Goal: Task Accomplishment & Management: Complete application form

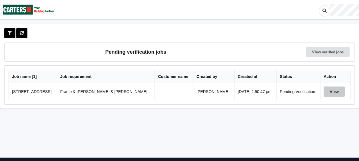
click at [330, 92] on button "View" at bounding box center [334, 92] width 21 height 10
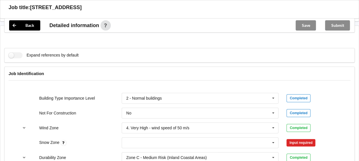
scroll to position [244, 0]
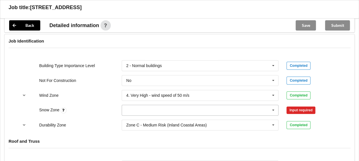
click at [275, 105] on icon at bounding box center [273, 110] width 9 height 11
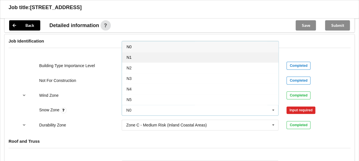
click at [200, 53] on div "N1" at bounding box center [200, 57] width 157 height 11
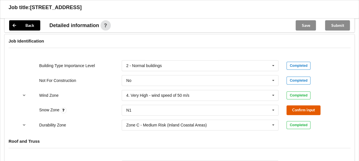
click at [297, 106] on button "Confirm input" at bounding box center [304, 110] width 34 height 9
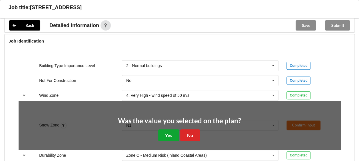
click at [170, 130] on button "Yes" at bounding box center [168, 136] width 21 height 12
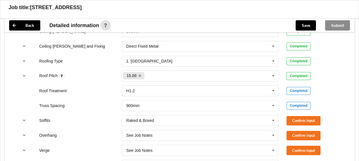
scroll to position [394, 0]
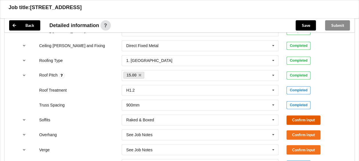
click at [293, 116] on button "Confirm input" at bounding box center [304, 120] width 34 height 9
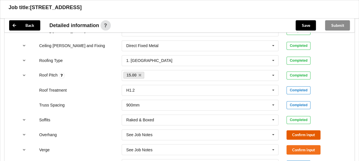
click at [294, 130] on button "Confirm input" at bounding box center [304, 134] width 34 height 9
click at [294, 145] on button "Confirm input" at bounding box center [304, 149] width 34 height 9
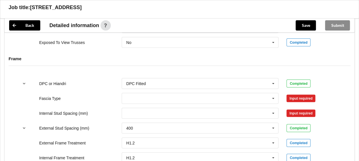
scroll to position [576, 0]
click at [271, 93] on icon at bounding box center [273, 98] width 9 height 11
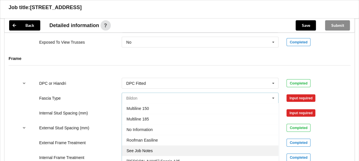
scroll to position [169, 0]
click at [219, 146] on div "See Job Notes" at bounding box center [200, 151] width 157 height 11
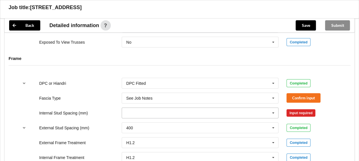
click at [272, 108] on icon at bounding box center [273, 113] width 9 height 11
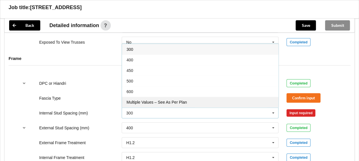
click at [226, 98] on div "Multiple Values – See As Per Plan" at bounding box center [200, 102] width 157 height 11
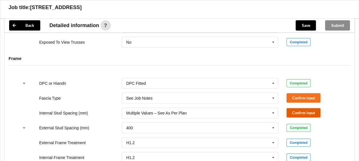
drag, startPoint x: 292, startPoint y: 105, endPoint x: 289, endPoint y: 87, distance: 17.4
click at [292, 108] on button "Confirm input" at bounding box center [304, 112] width 34 height 9
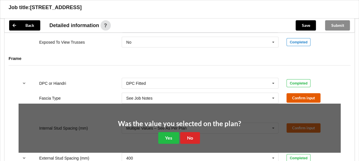
click at [291, 93] on button "Confirm input" at bounding box center [304, 97] width 34 height 9
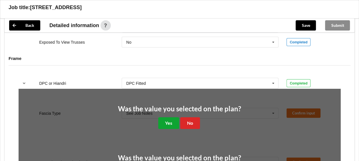
click at [169, 120] on button "Yes" at bounding box center [168, 124] width 21 height 12
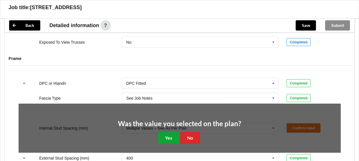
click at [170, 132] on button "Yes" at bounding box center [168, 138] width 21 height 12
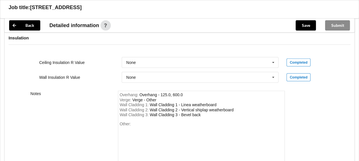
scroll to position [804, 0]
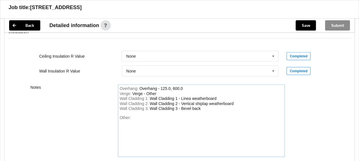
click at [154, 116] on div "Other:" at bounding box center [202, 136] width 164 height 40
click at [307, 22] on button "Save" at bounding box center [306, 25] width 20 height 10
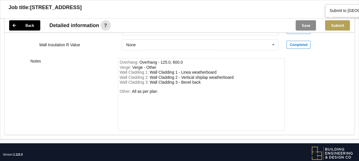
click at [340, 24] on button "Submit" at bounding box center [337, 25] width 25 height 10
